Goal: Obtain resource: Download file/media

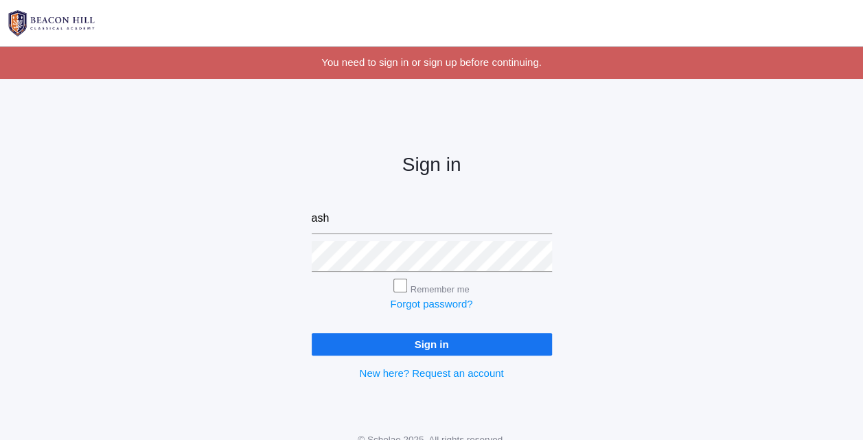
type input "ashleykaryne@yahoo.com"
click at [312, 333] on input "Sign in" at bounding box center [432, 344] width 240 height 23
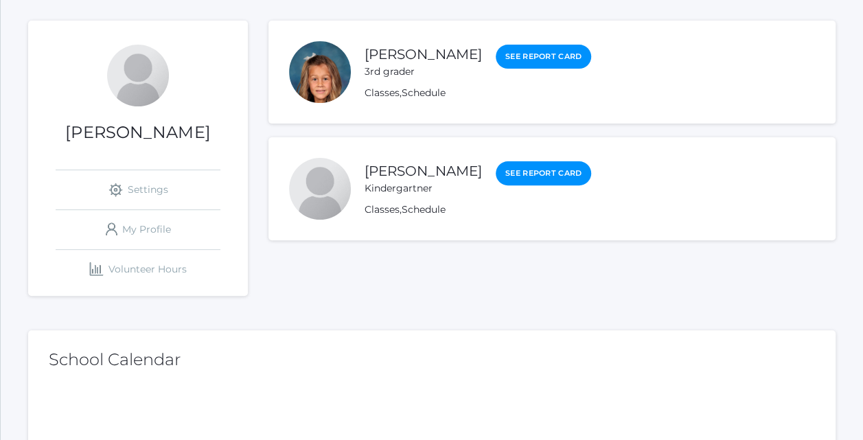
scroll to position [154, 0]
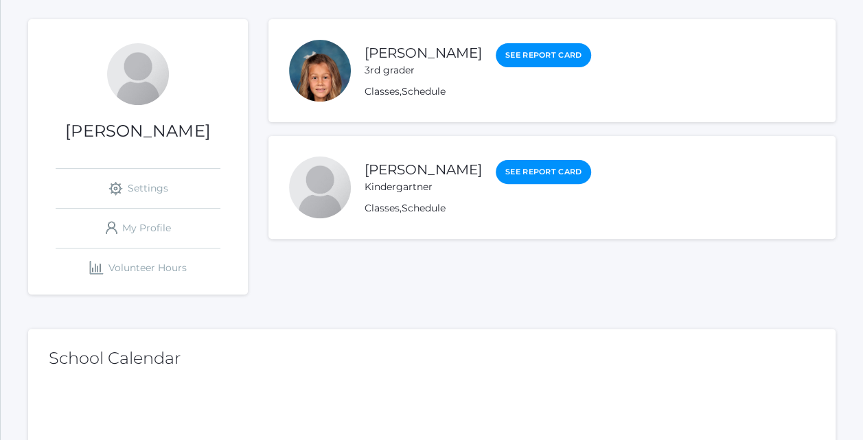
click at [411, 49] on link "[PERSON_NAME]" at bounding box center [423, 53] width 117 height 16
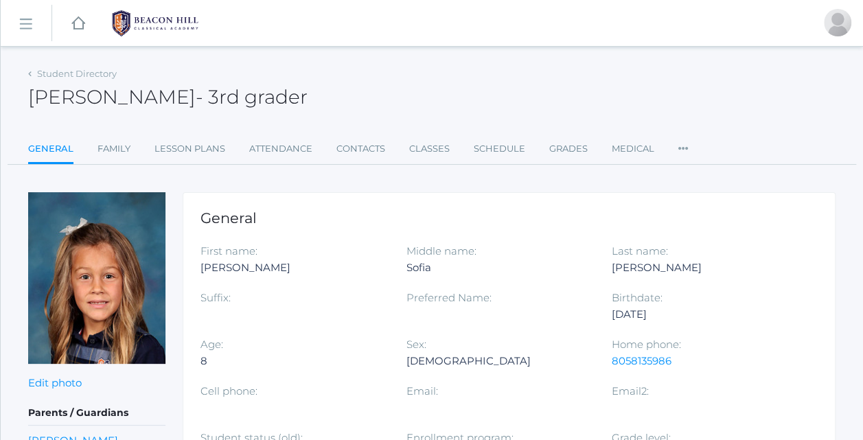
click at [198, 148] on link "Lesson Plans" at bounding box center [189, 148] width 71 height 27
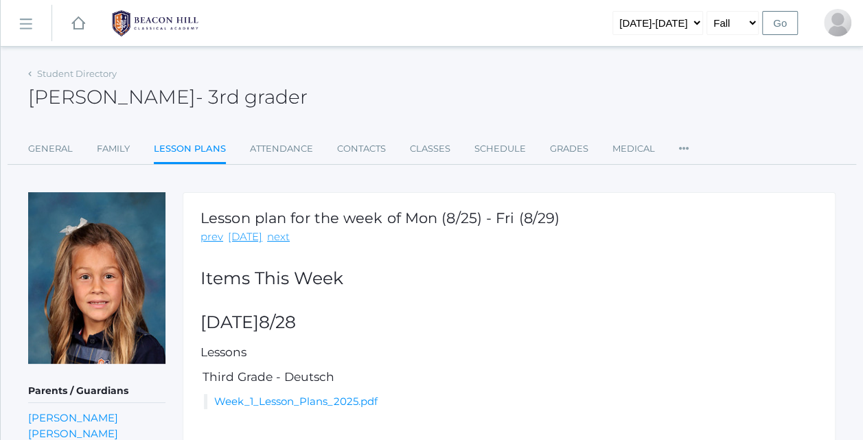
scroll to position [106, 0]
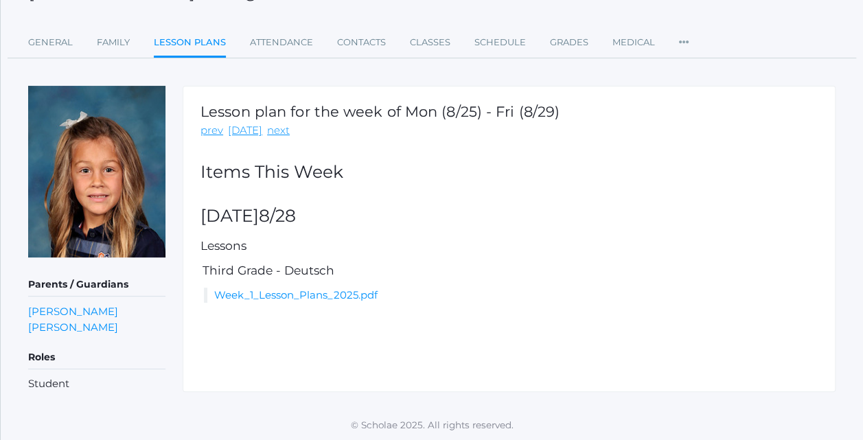
click at [319, 292] on link "Week_1_Lesson_Plans_2025.pdf" at bounding box center [295, 294] width 163 height 13
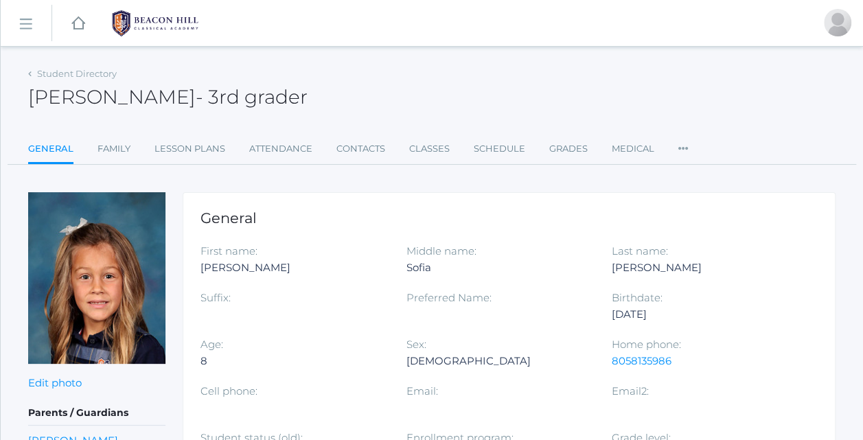
click at [41, 73] on link "Student Directory" at bounding box center [77, 73] width 80 height 11
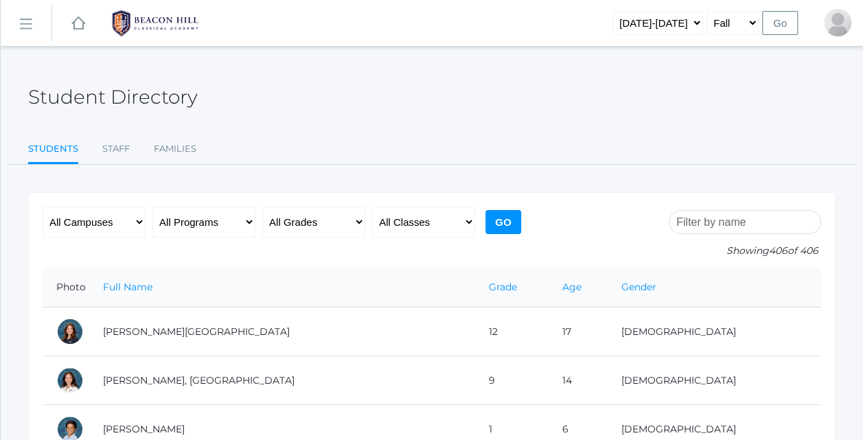
click at [24, 23] on rect at bounding box center [25, 24] width 22 height 22
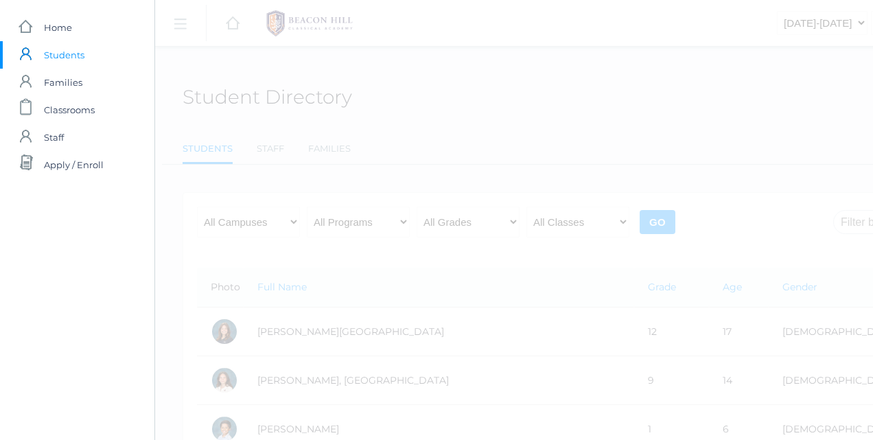
click at [54, 67] on span "Students" at bounding box center [64, 54] width 41 height 27
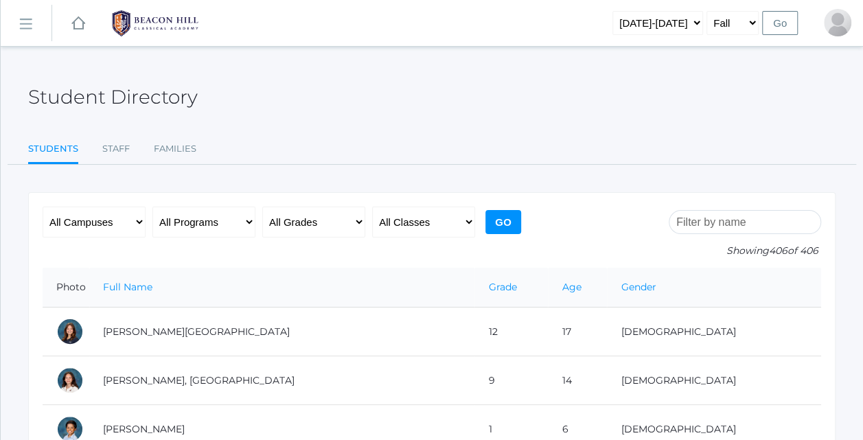
click at [27, 23] on rect at bounding box center [25, 24] width 22 height 22
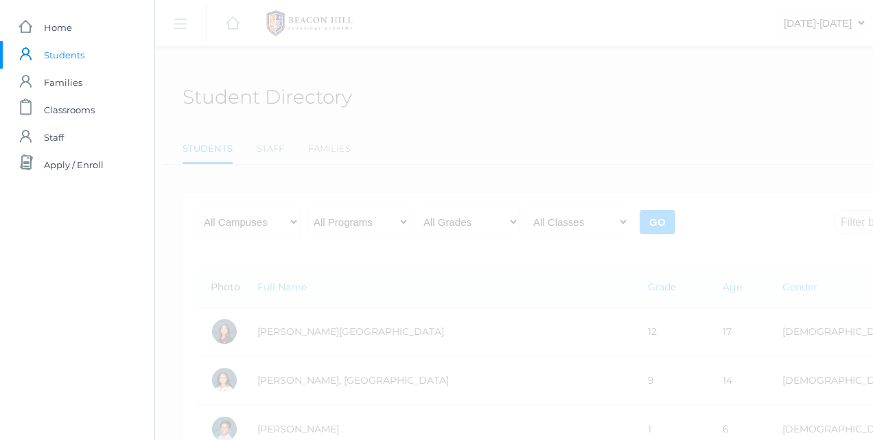
click at [54, 37] on span "Home" at bounding box center [58, 27] width 28 height 27
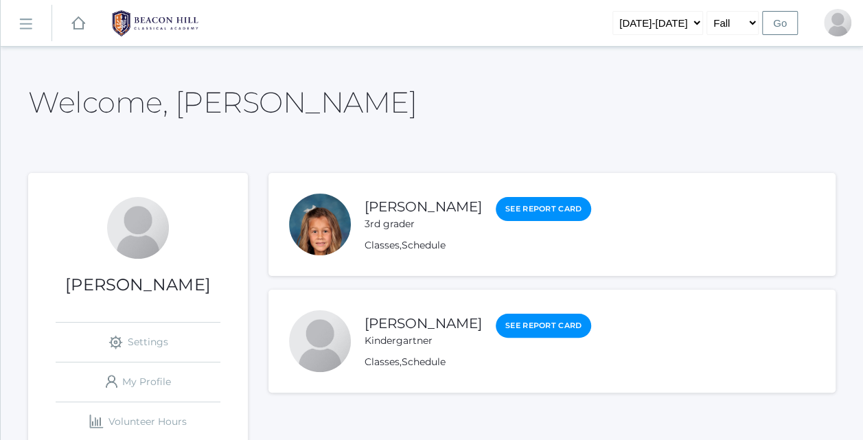
click at [380, 330] on link "[PERSON_NAME]" at bounding box center [423, 323] width 117 height 16
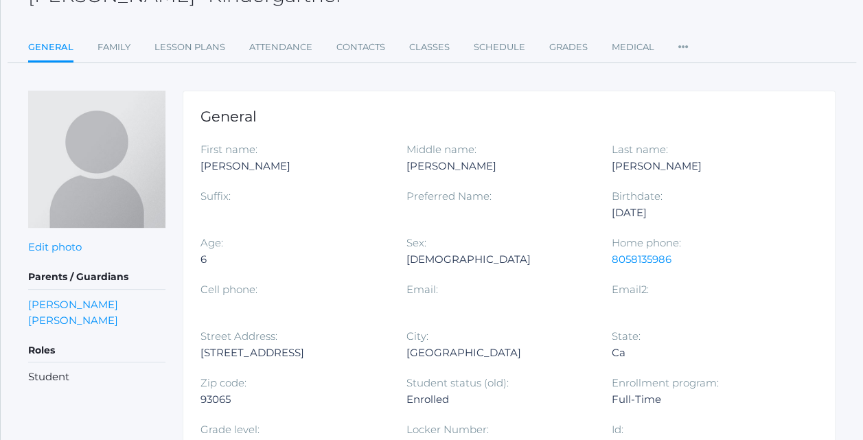
scroll to position [92, 0]
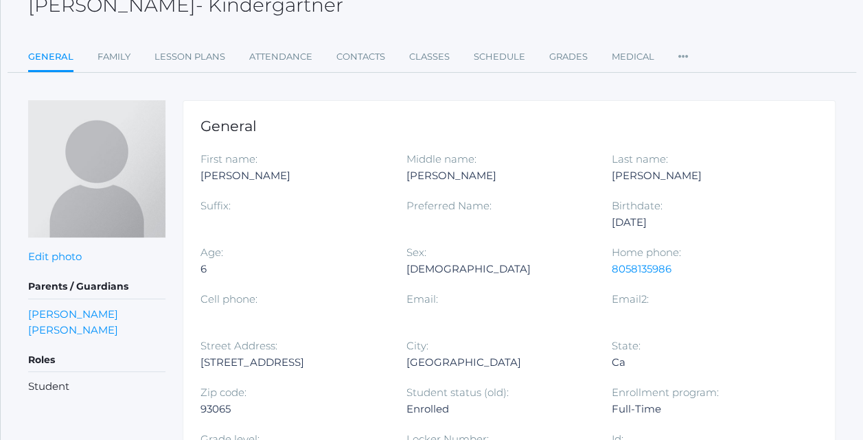
click at [193, 59] on link "Lesson Plans" at bounding box center [189, 56] width 71 height 27
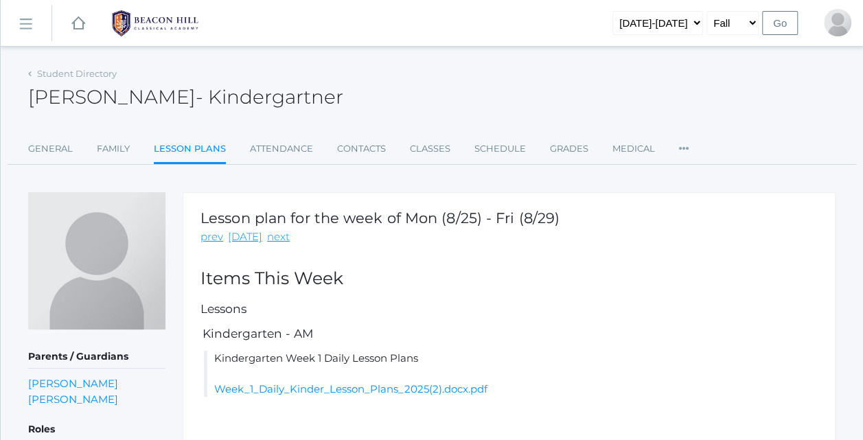
scroll to position [76, 0]
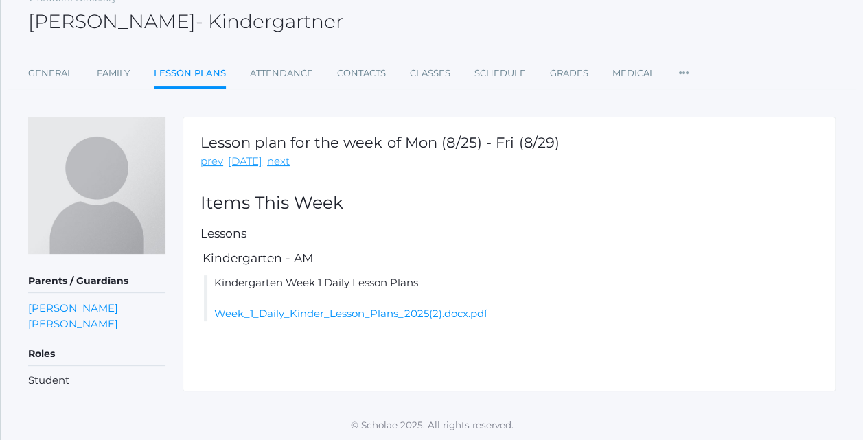
click at [337, 312] on link "Week_1_Daily_Kinder_Lesson_Plans_2025(2).docx.pdf" at bounding box center [350, 313] width 273 height 13
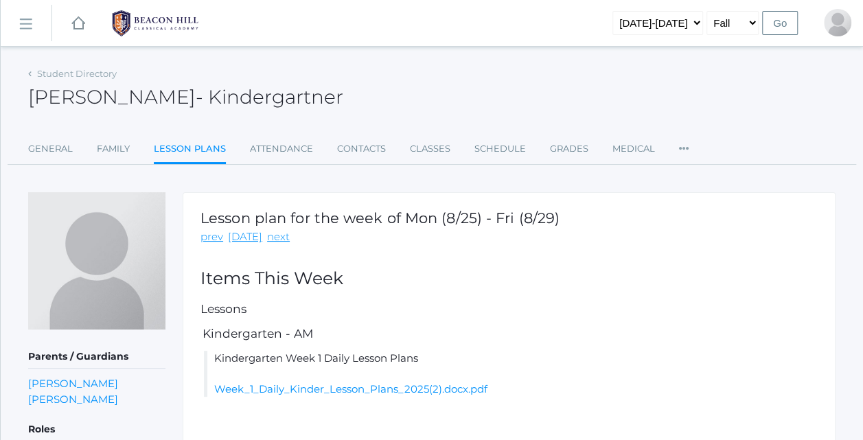
click at [25, 27] on rect at bounding box center [25, 24] width 22 height 22
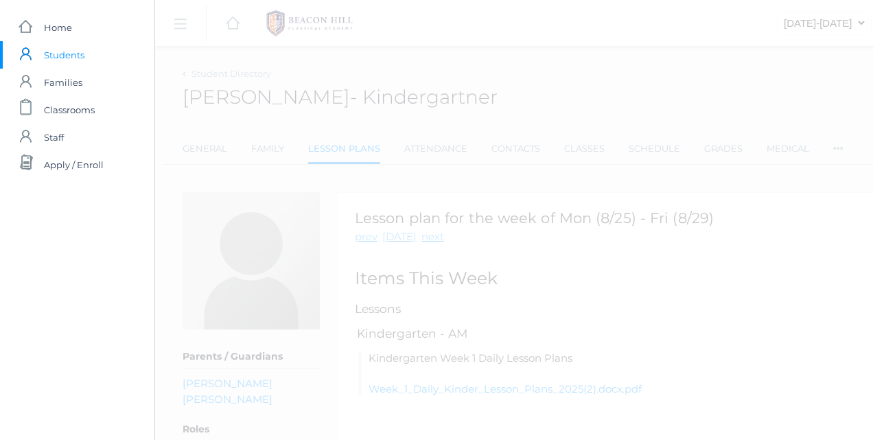
click at [63, 33] on span "Home" at bounding box center [58, 27] width 28 height 27
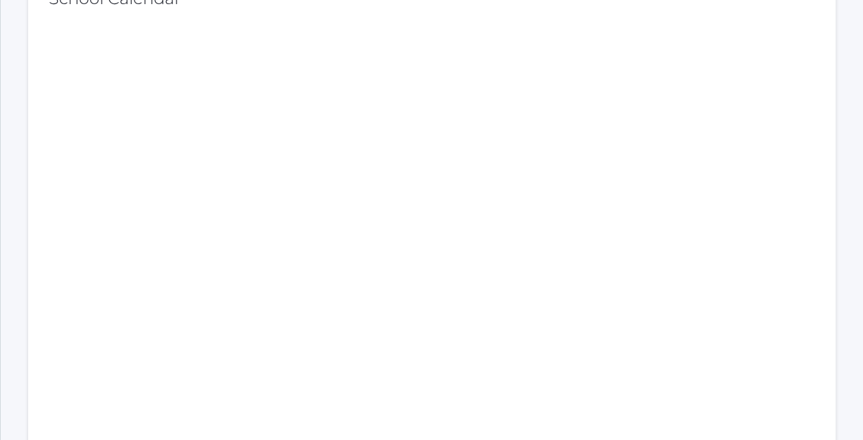
scroll to position [508, 0]
